Goal: Navigation & Orientation: Find specific page/section

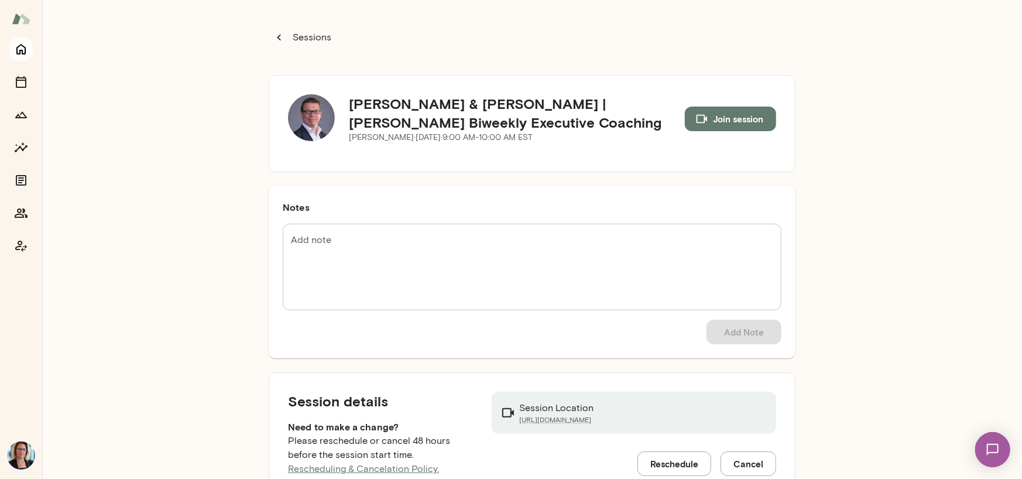
click at [23, 52] on icon "Home" at bounding box center [21, 49] width 14 height 14
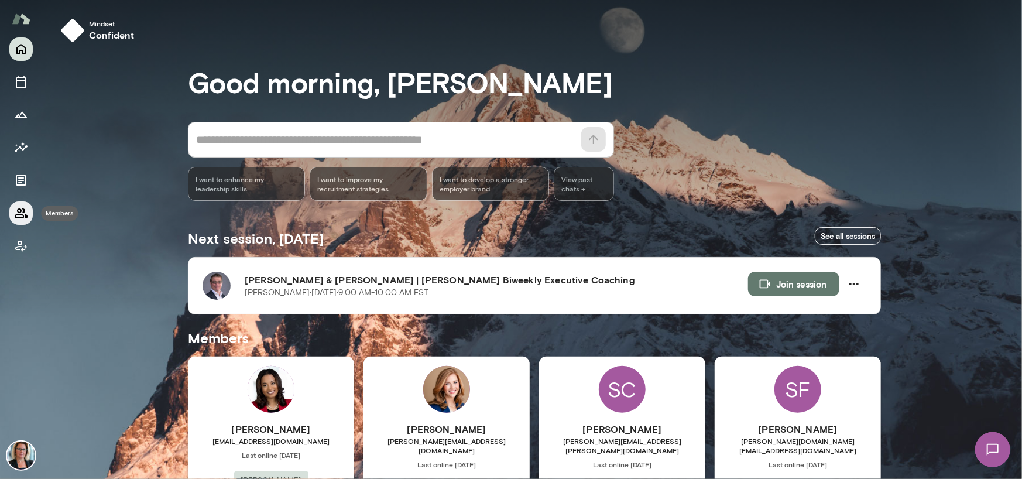
click at [19, 206] on icon "Members" at bounding box center [21, 213] width 14 height 14
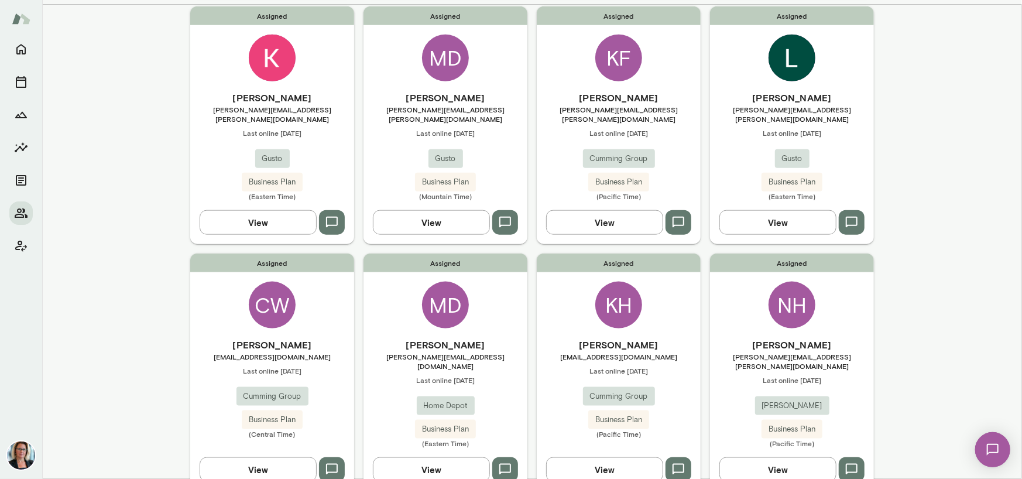
scroll to position [877, 0]
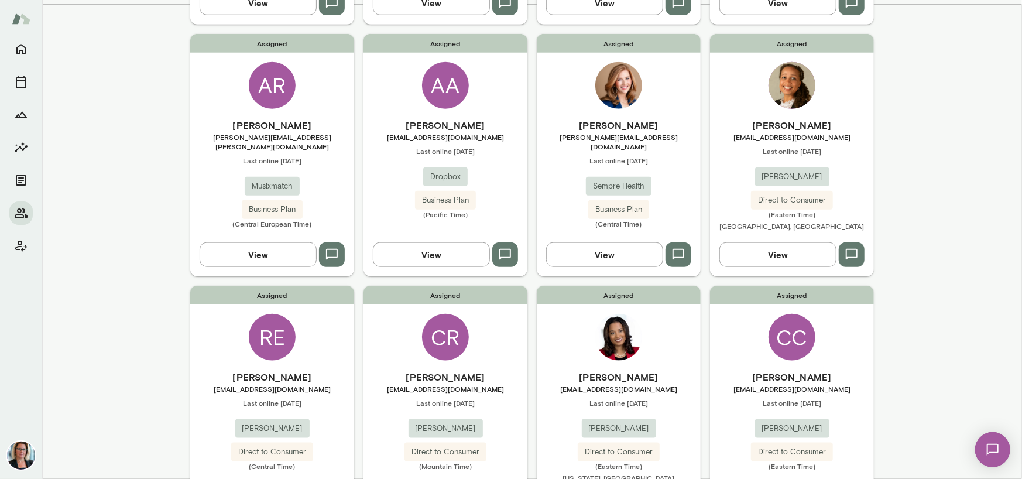
scroll to position [671, 0]
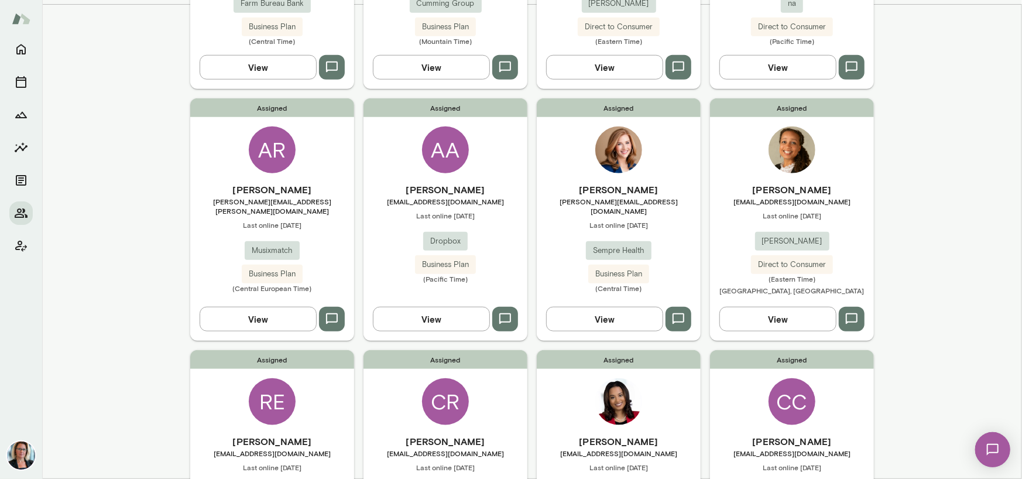
click at [779, 378] on div "CC" at bounding box center [791, 401] width 47 height 47
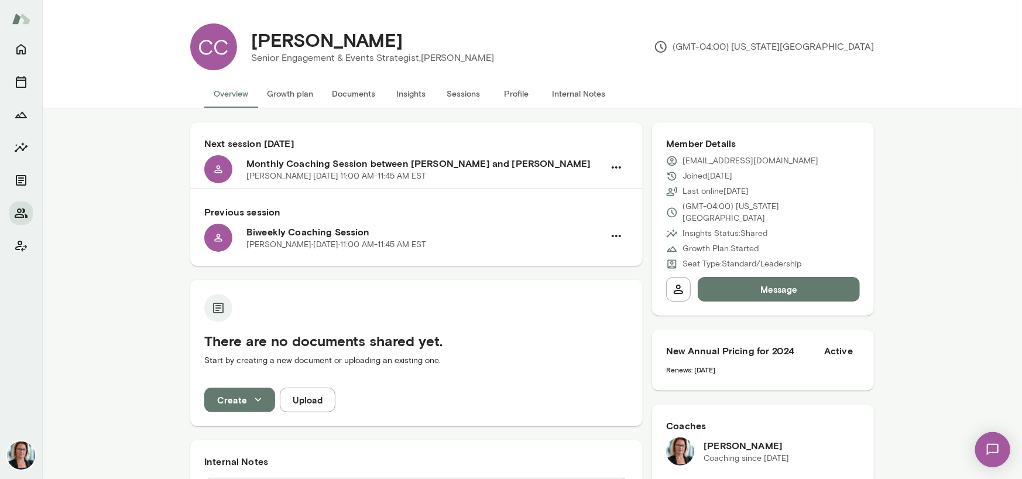
click at [451, 91] on button "Sessions" at bounding box center [463, 94] width 53 height 28
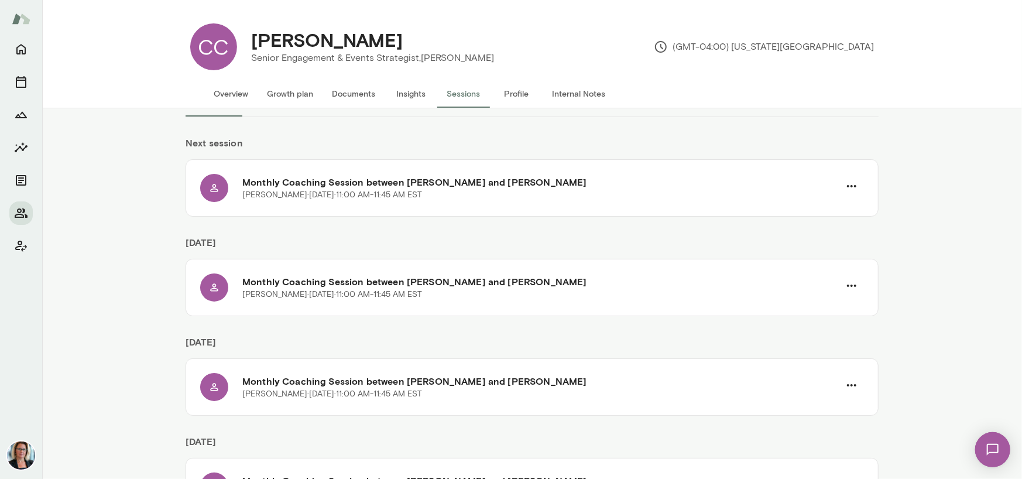
scroll to position [59, 0]
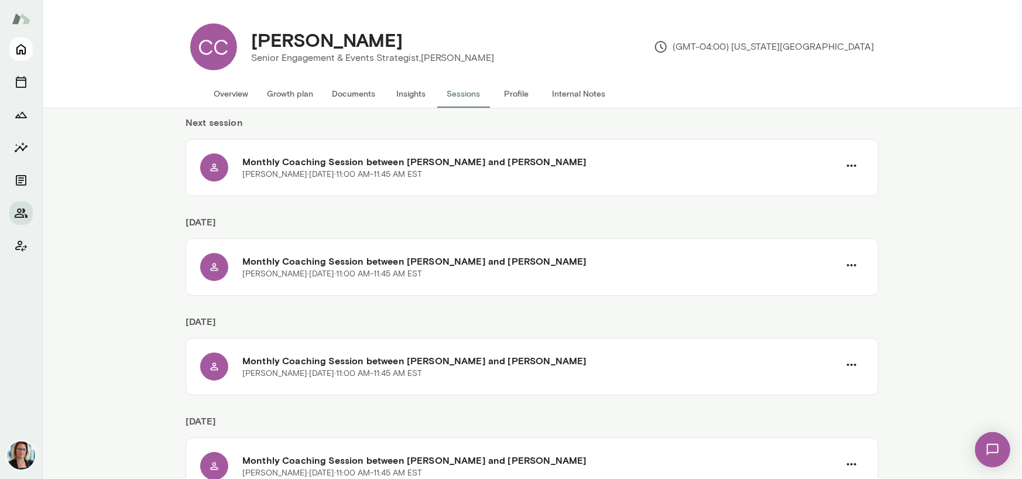
click at [16, 45] on icon "Home" at bounding box center [21, 49] width 14 height 14
